Goal: Learn about a topic

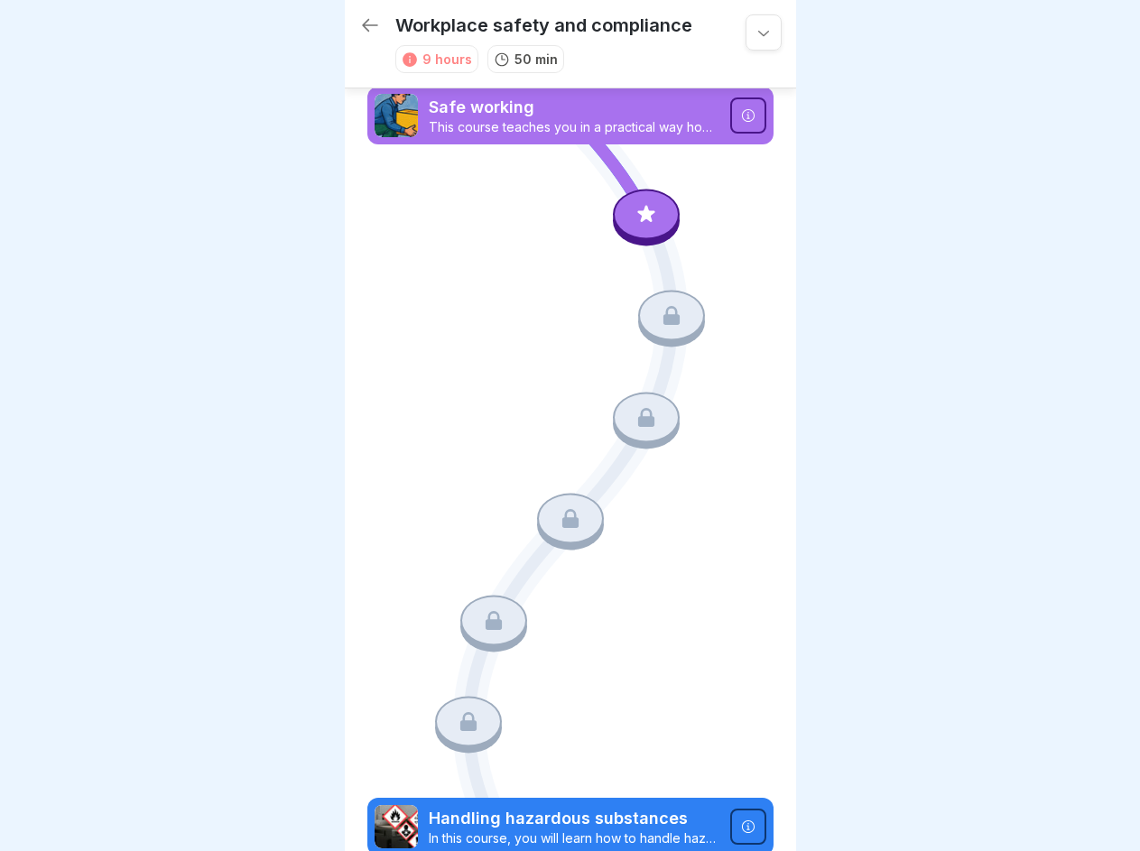
click at [754, 32] on icon at bounding box center [763, 32] width 18 height 18
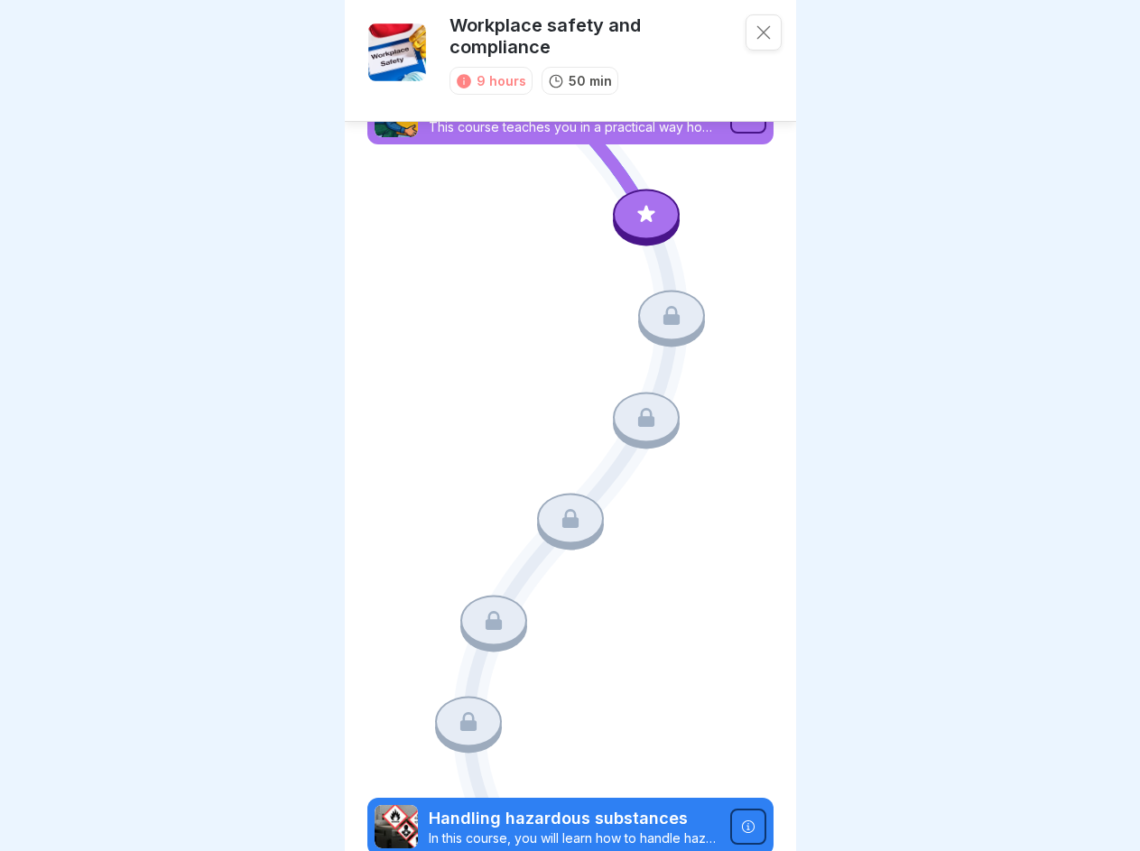
click at [733, 116] on p "The course includes knowledge about safe working practices and handling hazardo…" at bounding box center [570, 124] width 422 height 58
click at [636, 213] on div "Hive" at bounding box center [570, 208] width 422 height 36
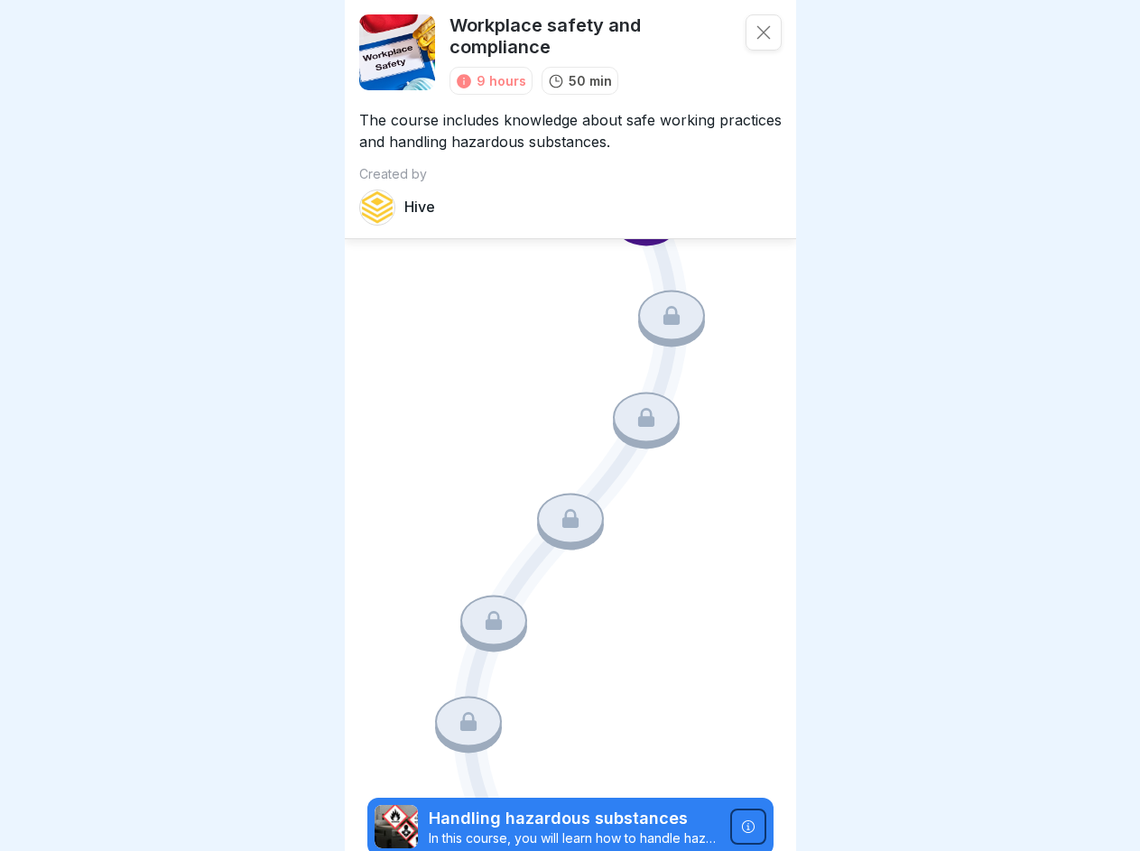
click at [663, 311] on icon at bounding box center [671, 315] width 16 height 19
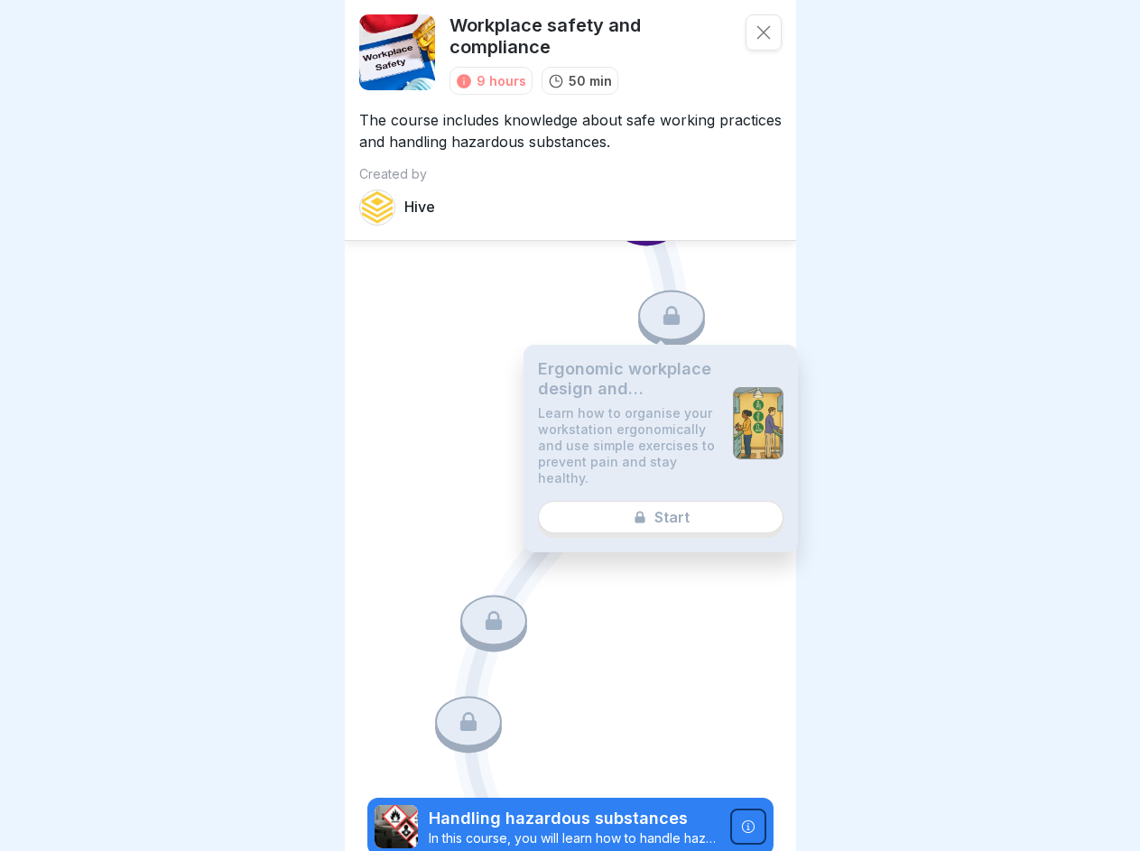
click at [636, 410] on p "Learn how to organise your workstation ergonomically and use simple exercises t…" at bounding box center [628, 445] width 180 height 81
click at [562, 507] on div "Ergonomic workplace design and prevention of muscle and joint complaints Learn …" at bounding box center [660, 449] width 274 height 208
click at [488, 611] on icon at bounding box center [493, 620] width 16 height 19
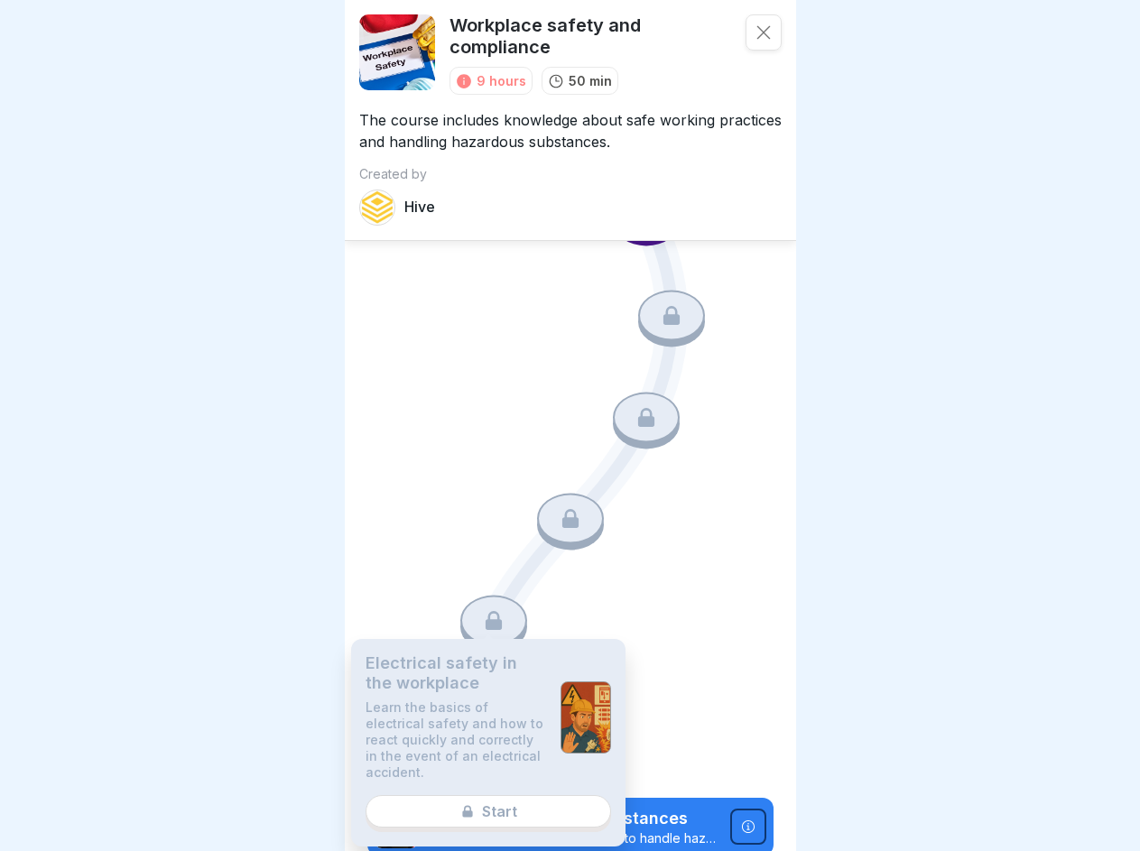
click at [464, 704] on p "Learn the basics of electrical safety and how to react quickly and correctly in…" at bounding box center [455, 739] width 180 height 81
click at [741, 819] on icon at bounding box center [747, 825] width 13 height 13
